Goal: Navigation & Orientation: Find specific page/section

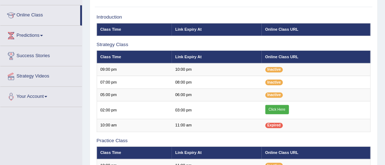
scroll to position [100, 0]
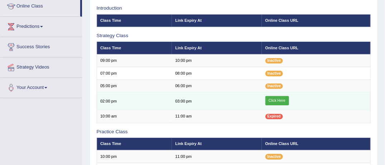
click at [277, 98] on link "Click Here" at bounding box center [277, 100] width 24 height 9
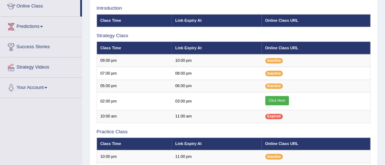
scroll to position [100, 0]
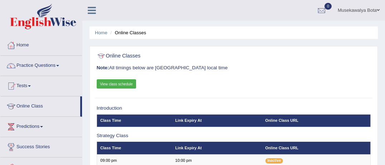
scroll to position [100, 0]
